Goal: Information Seeking & Learning: Understand process/instructions

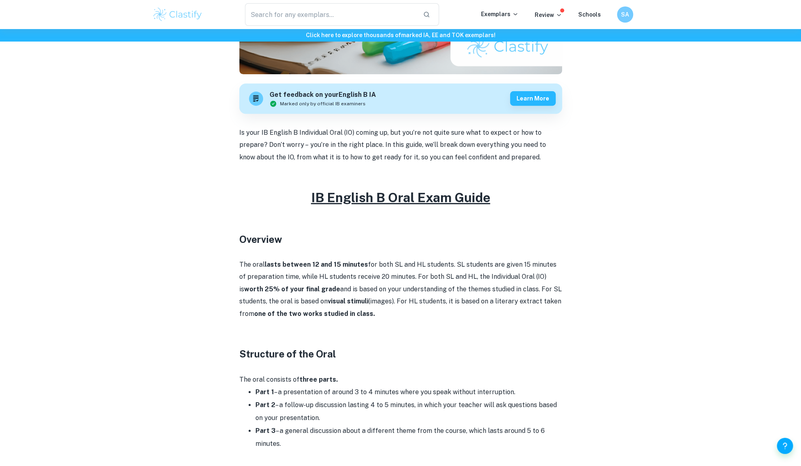
scroll to position [269, 0]
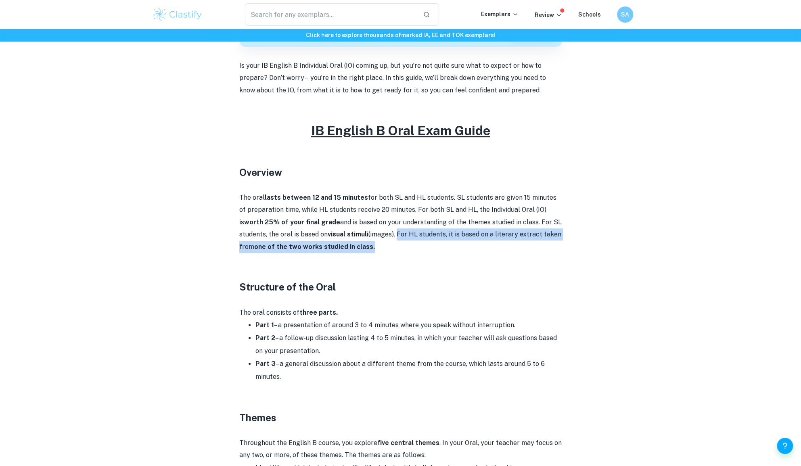
drag, startPoint x: 368, startPoint y: 235, endPoint x: 375, endPoint y: 245, distance: 11.3
click at [375, 245] on p "The oral lasts between 12 and 15 minutes for both SL and HL students. SL studen…" at bounding box center [400, 222] width 323 height 61
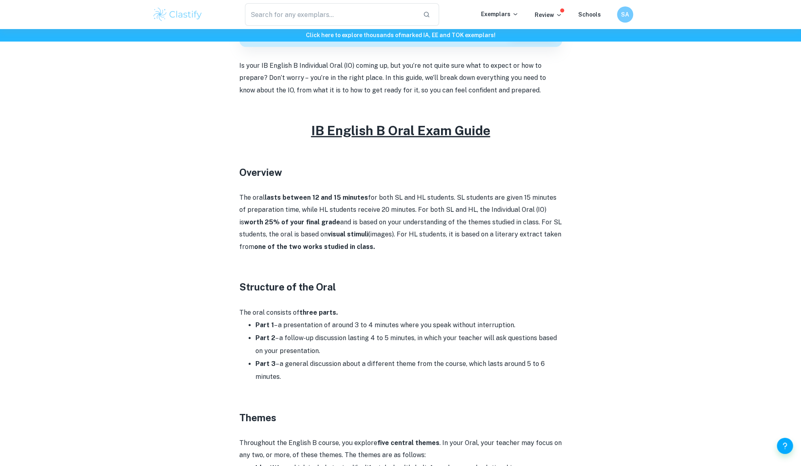
click at [430, 258] on p at bounding box center [400, 259] width 323 height 12
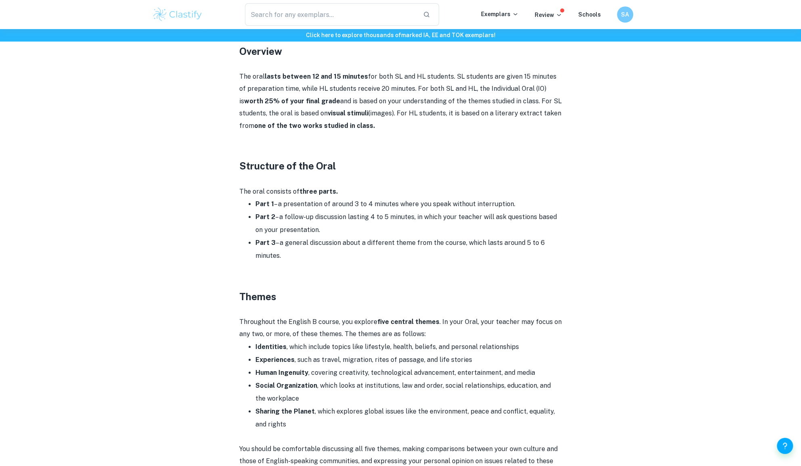
scroll to position [404, 0]
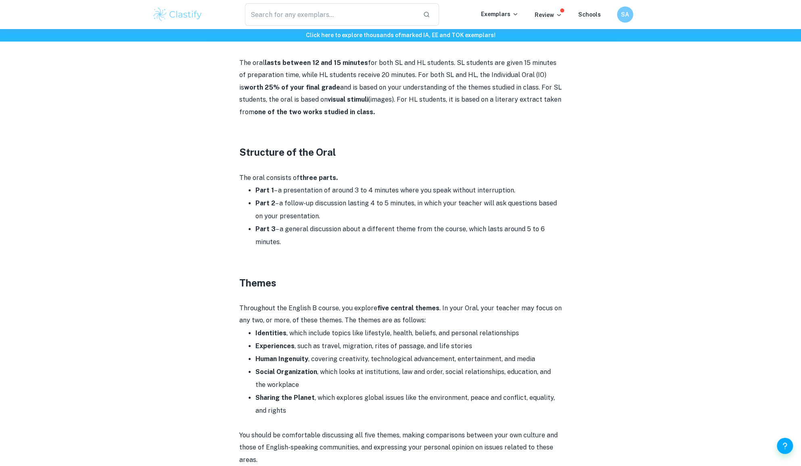
click at [277, 197] on li "Part 2 – a follow-up discussion lasting 4 to 5 minutes, in which your teacher w…" at bounding box center [409, 210] width 307 height 26
drag, startPoint x: 283, startPoint y: 195, endPoint x: 516, endPoint y: 190, distance: 232.6
click at [516, 190] on li "Part 1 – a presentation of around 3 to 4 minutes where you speak without interr…" at bounding box center [409, 190] width 307 height 13
click at [430, 198] on li "Part 2 – a follow-up discussion lasting 4 to 5 minutes, in which your teacher w…" at bounding box center [409, 210] width 307 height 26
drag, startPoint x: 277, startPoint y: 205, endPoint x: 321, endPoint y: 216, distance: 45.0
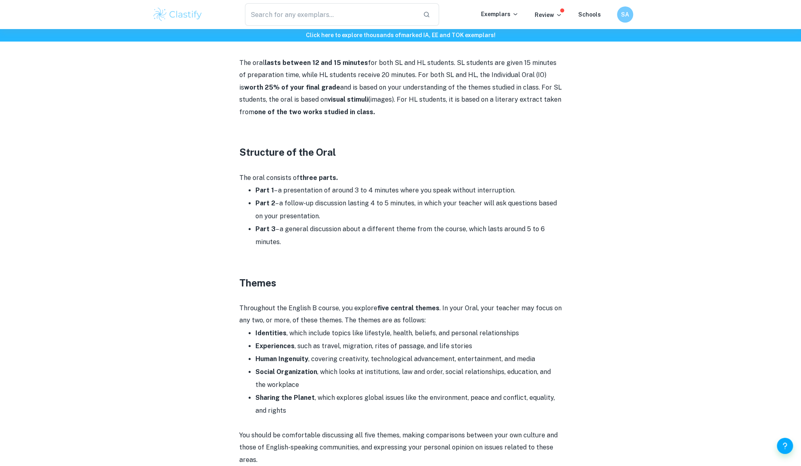
click at [321, 216] on li "Part 2 – a follow-up discussion lasting 4 to 5 minutes, in which your teacher w…" at bounding box center [409, 210] width 307 height 26
click at [413, 216] on li "Part 2 – a follow-up discussion lasting 4 to 5 minutes, in which your teacher w…" at bounding box center [409, 210] width 307 height 26
click at [417, 202] on li "Part 2 – a follow-up discussion lasting 4 to 5 minutes, in which your teacher w…" at bounding box center [409, 210] width 307 height 26
click at [409, 210] on li "Part 2 – a follow-up discussion lasting 4 to 5 minutes, in which your teacher w…" at bounding box center [409, 210] width 307 height 26
drag, startPoint x: 327, startPoint y: 229, endPoint x: 331, endPoint y: 242, distance: 13.5
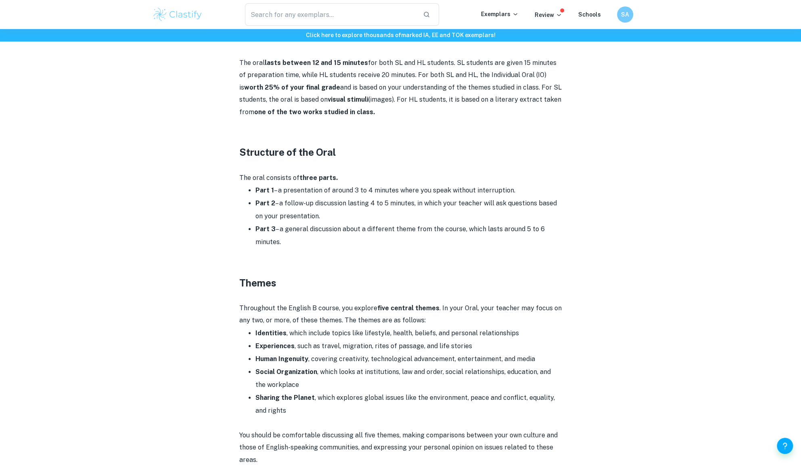
click at [331, 242] on li "Part 3 – a general discussion about a different theme from the course, which la…" at bounding box center [409, 236] width 307 height 26
click at [427, 253] on p at bounding box center [400, 255] width 323 height 12
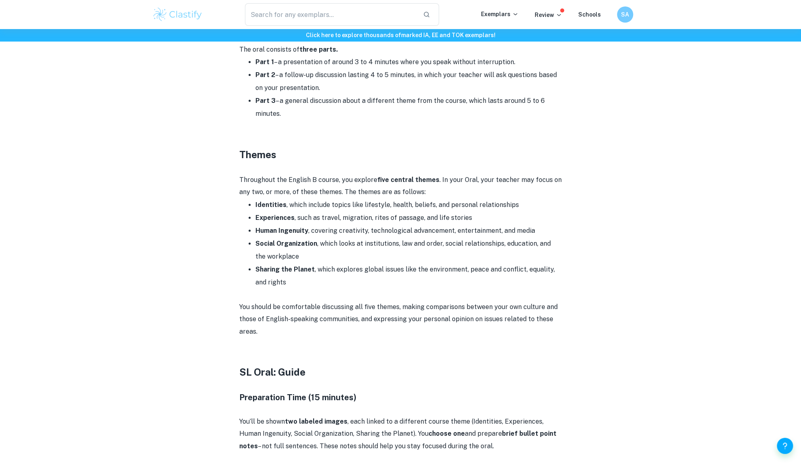
scroll to position [538, 0]
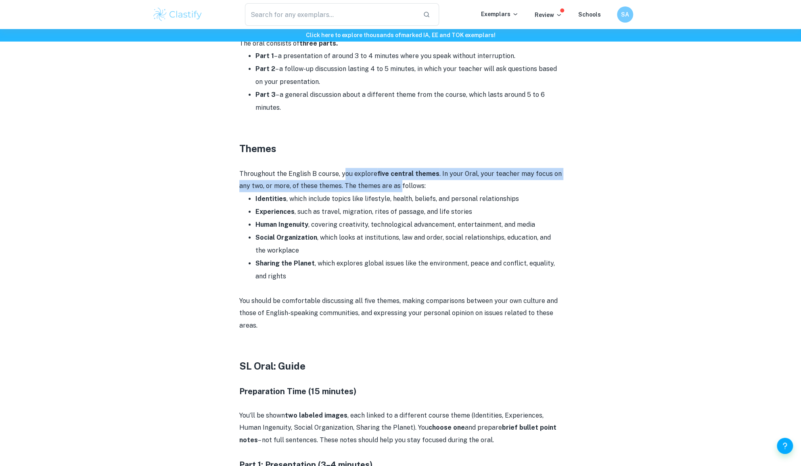
drag, startPoint x: 342, startPoint y: 175, endPoint x: 399, endPoint y: 185, distance: 57.8
click at [399, 185] on p "Throughout the English B course, you explore five central themes . In your Oral…" at bounding box center [400, 180] width 323 height 25
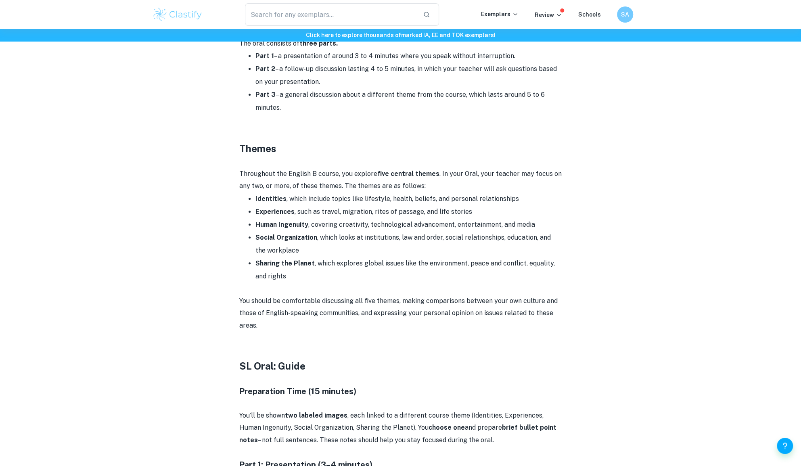
click at [413, 185] on p "Throughout the English B course, you explore five central themes . In your Oral…" at bounding box center [400, 180] width 323 height 25
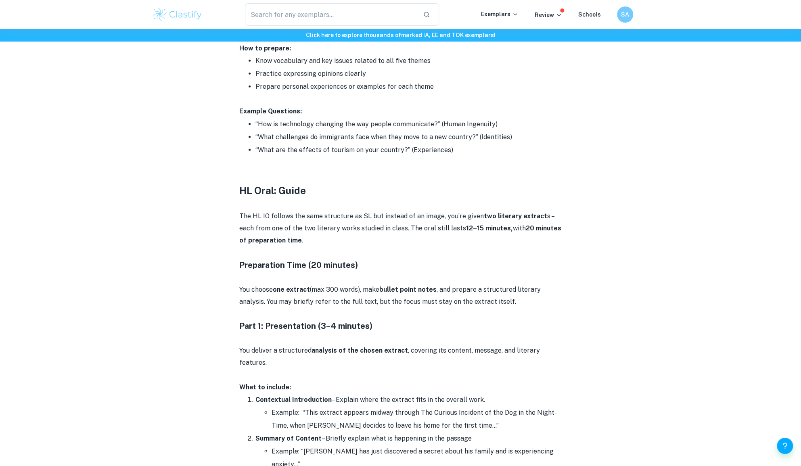
scroll to position [1480, 0]
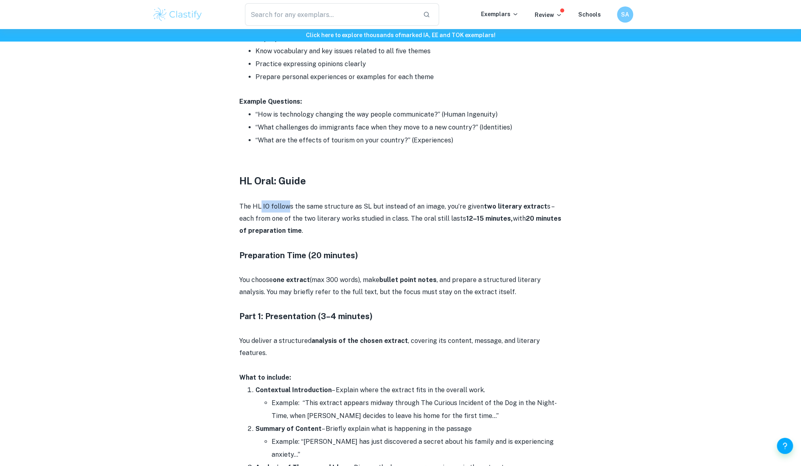
drag, startPoint x: 260, startPoint y: 205, endPoint x: 288, endPoint y: 207, distance: 27.9
click at [288, 207] on p "The HL IO follows the same structure as SL but instead of an image, you’re give…" at bounding box center [400, 219] width 323 height 37
click at [434, 253] on h4 "Preparation Time (20 minutes)" at bounding box center [400, 256] width 323 height 12
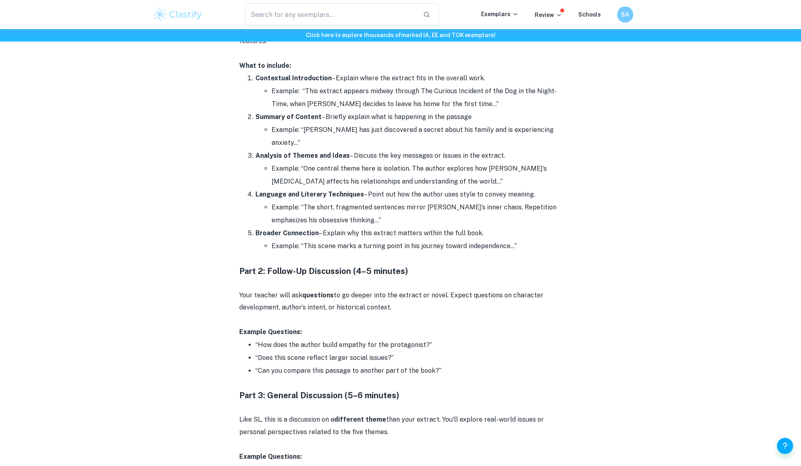
scroll to position [1817, 0]
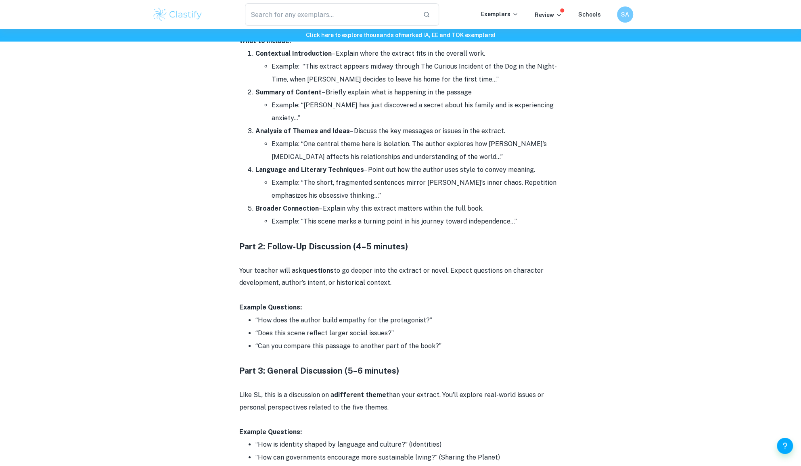
drag, startPoint x: 449, startPoint y: 269, endPoint x: 450, endPoint y: 288, distance: 18.6
click at [450, 288] on p "Your teacher will ask questions to go deeper into the extract or novel. Expect …" at bounding box center [400, 277] width 323 height 25
click at [412, 293] on p at bounding box center [400, 296] width 323 height 12
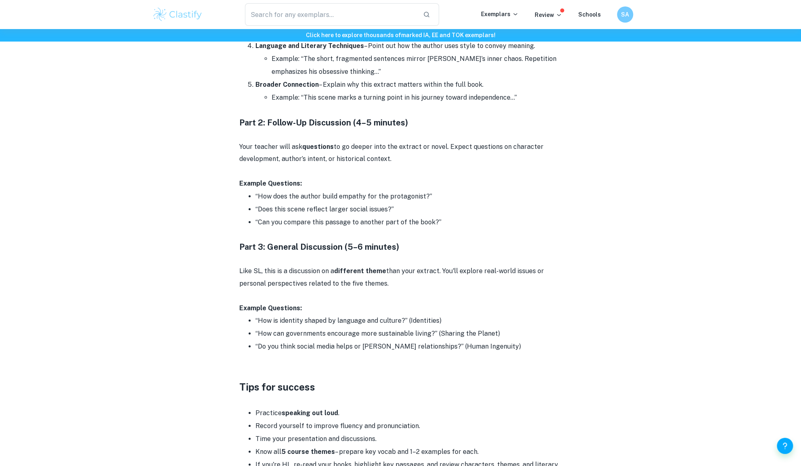
scroll to position [1951, 0]
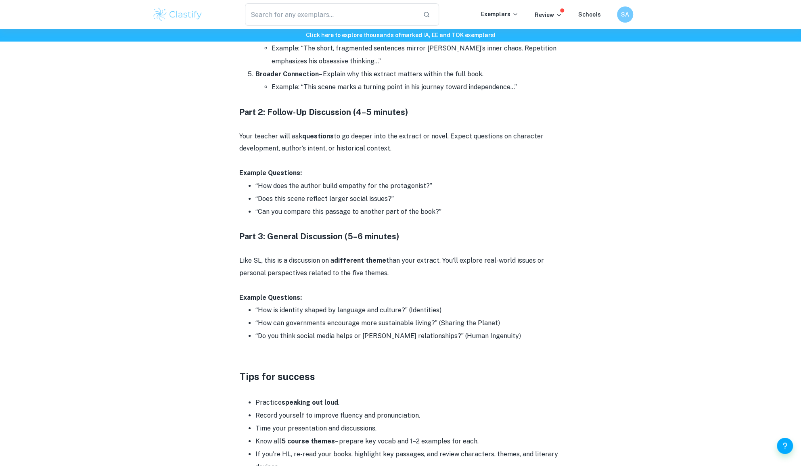
click at [411, 189] on li "“How does the author build empathy for the protagonist?”" at bounding box center [409, 186] width 307 height 13
click at [278, 320] on li "“How can governments encourage more sustainable living?” (Sharing the Planet)" at bounding box center [409, 323] width 307 height 13
drag, startPoint x: 278, startPoint y: 320, endPoint x: 419, endPoint y: 325, distance: 141.0
click at [419, 325] on li "“How can governments encourage more sustainable living?” (Sharing the Planet)" at bounding box center [409, 323] width 307 height 13
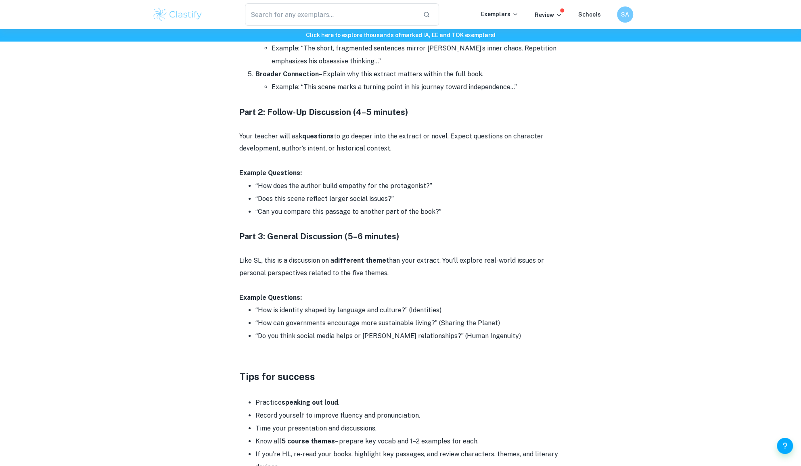
click at [393, 334] on li "“Do you think social media helps or [PERSON_NAME] relationships?” (Human Ingenu…" at bounding box center [409, 336] width 307 height 13
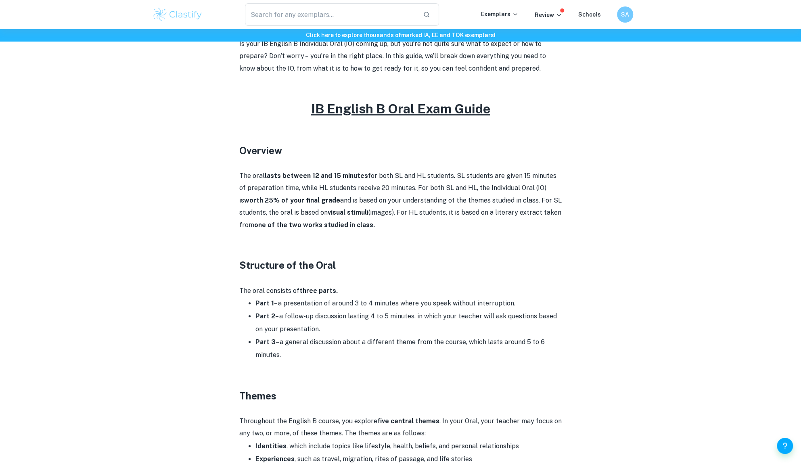
scroll to position [0, 0]
